Goal: Navigation & Orientation: Find specific page/section

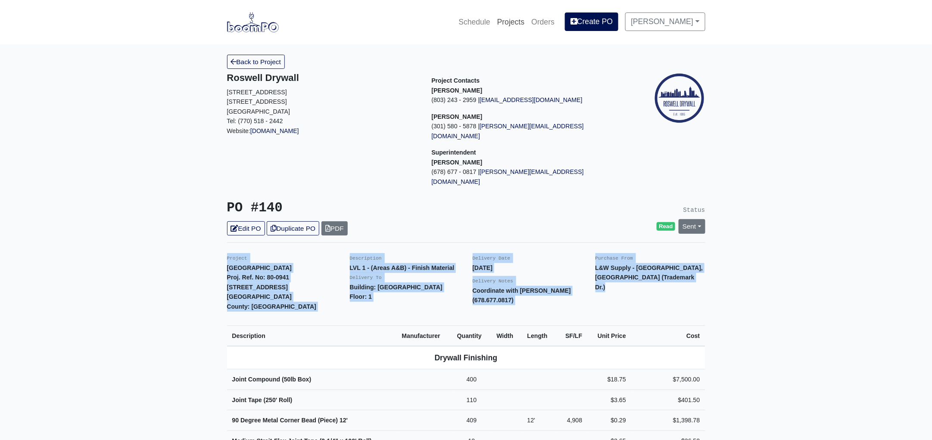
click at [522, 20] on link "Projects" at bounding box center [511, 21] width 34 height 19
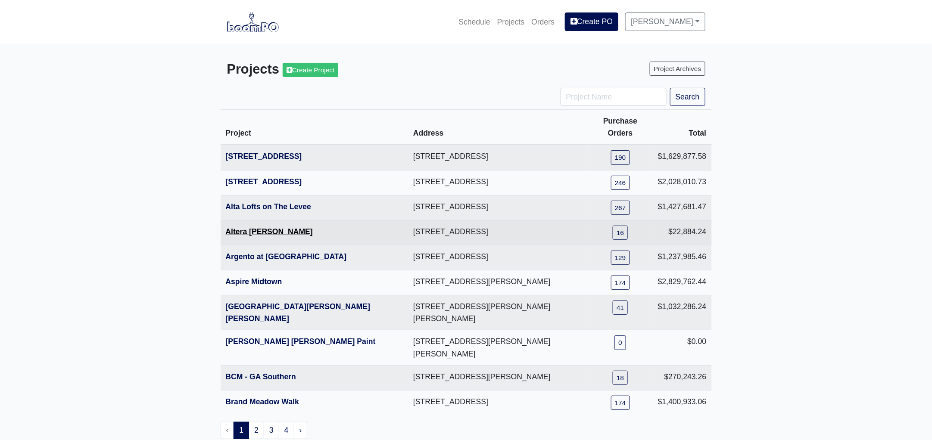
click at [268, 228] on link "Altera [PERSON_NAME]" at bounding box center [269, 232] width 87 height 9
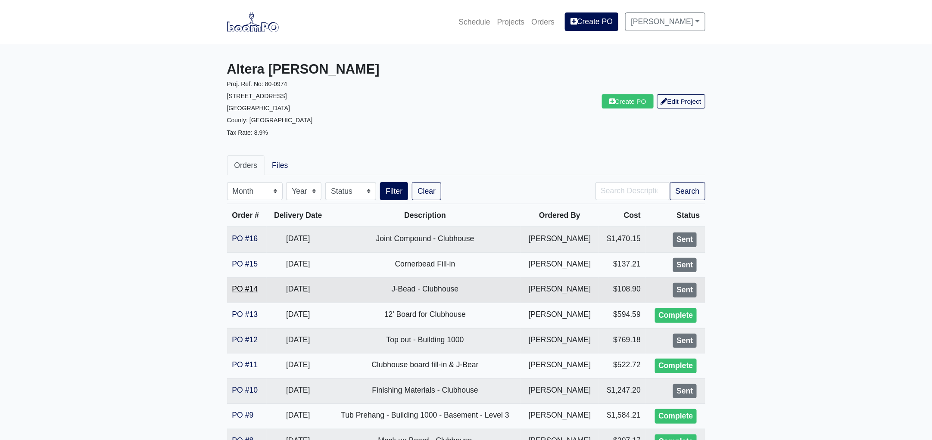
click at [246, 289] on link "PO #14" at bounding box center [245, 289] width 26 height 9
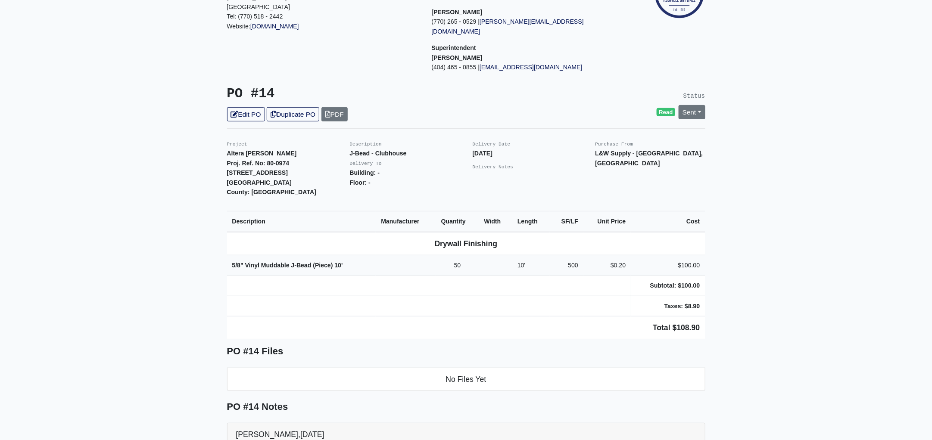
scroll to position [107, 0]
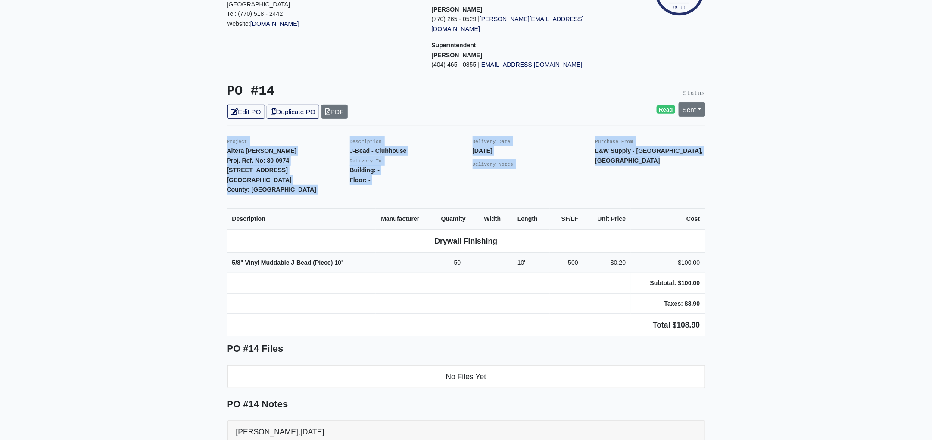
drag, startPoint x: 223, startPoint y: 128, endPoint x: 751, endPoint y: 301, distance: 555.7
click at [751, 301] on main "Back to Project Roswell Drywall 7000 Peachtree Dunwoody Rd NE Building 5, Suite…" at bounding box center [466, 292] width 932 height 710
copy div "Project Altera Ben Hill Proj. Ref. No: 80-0974 2750 Barge Rd Sw Atlanta, GA 303…"
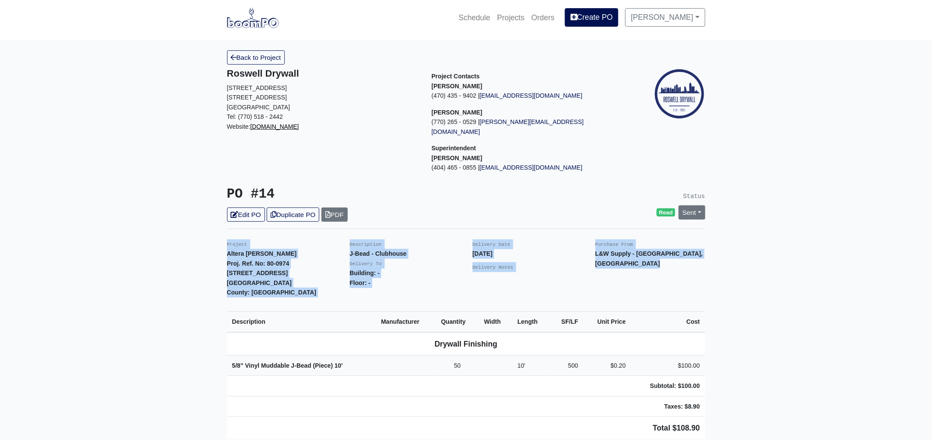
scroll to position [0, 0]
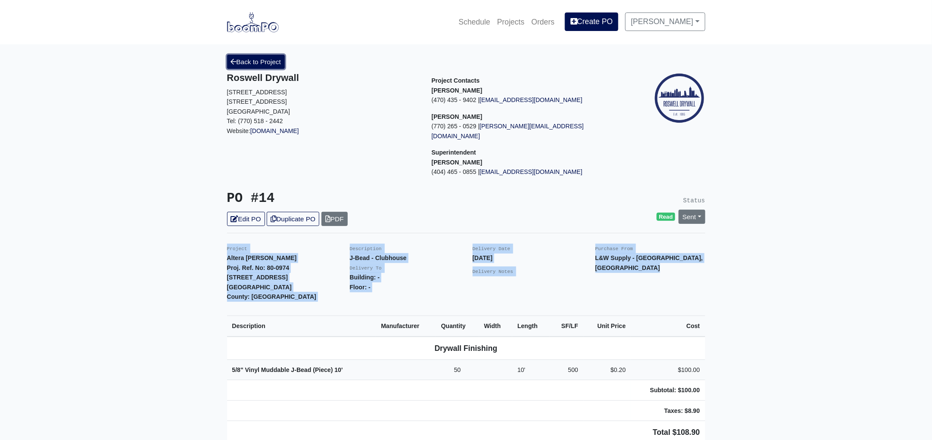
click at [266, 56] on link "Back to Project" at bounding box center [256, 62] width 58 height 14
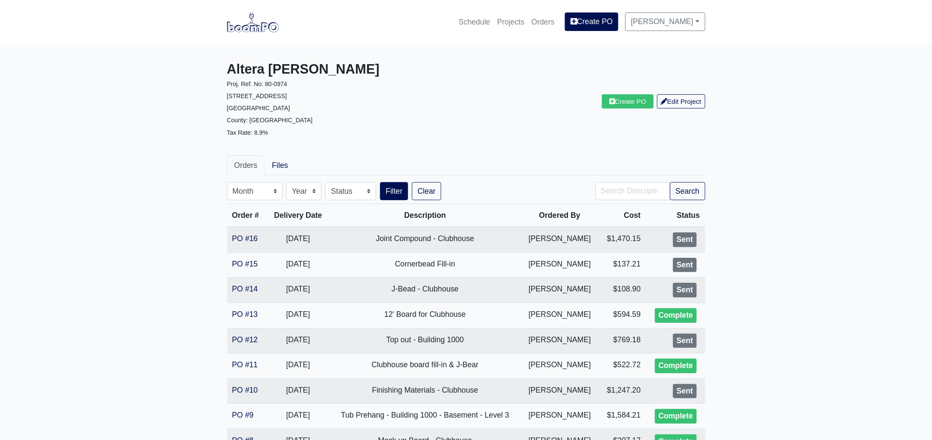
click at [784, 340] on main "Altera Ben Hill Proj. Ref. No: 80-0974 2750 Barge Rd Sw Atlanta, GA 30331 Count…" at bounding box center [466, 361] width 932 height 634
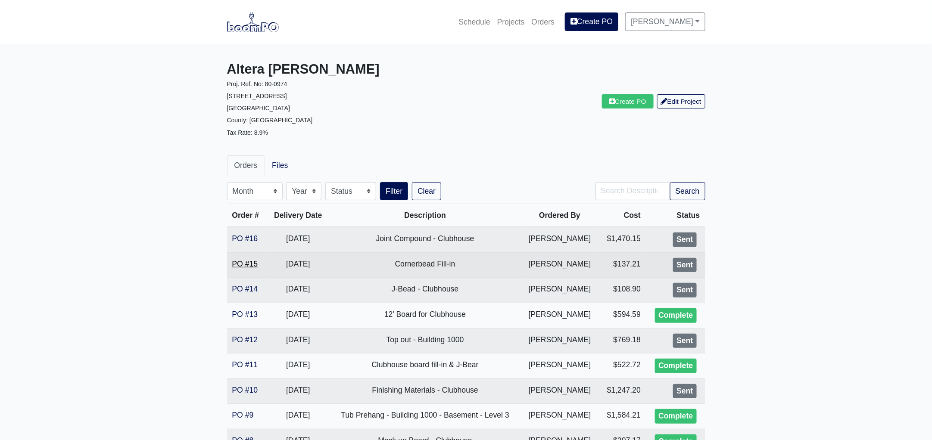
click at [238, 261] on link "PO #15" at bounding box center [245, 264] width 26 height 9
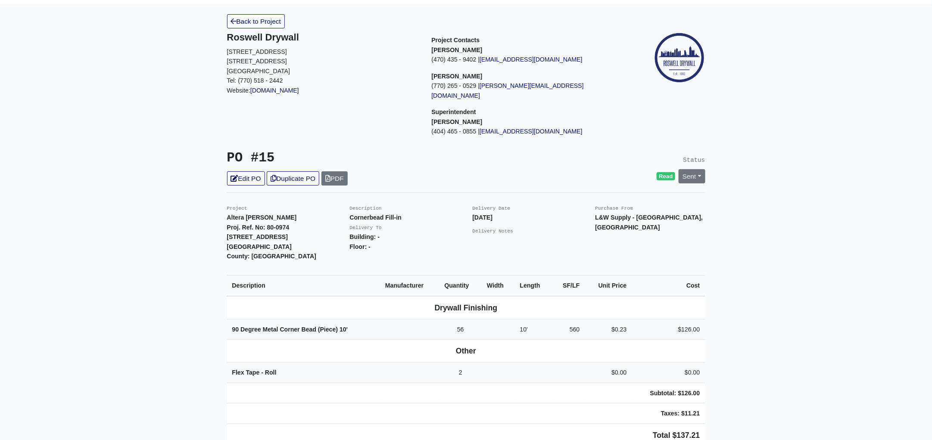
scroll to position [107, 0]
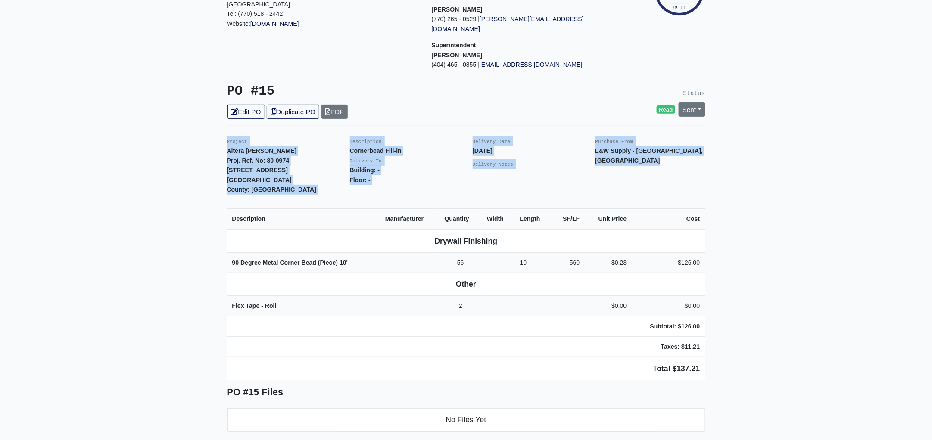
drag, startPoint x: 223, startPoint y: 129, endPoint x: 799, endPoint y: 315, distance: 604.9
copy div "Project Altera [PERSON_NAME] Proj. Ref. No: 80-0974 [STREET_ADDRESS] County: [G…"
